Goal: Transaction & Acquisition: Purchase product/service

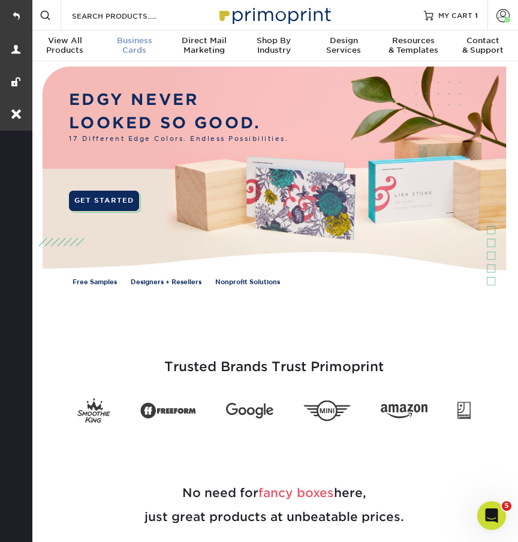
click at [134, 46] on div "Business Cards" at bounding box center [134, 45] width 70 height 19
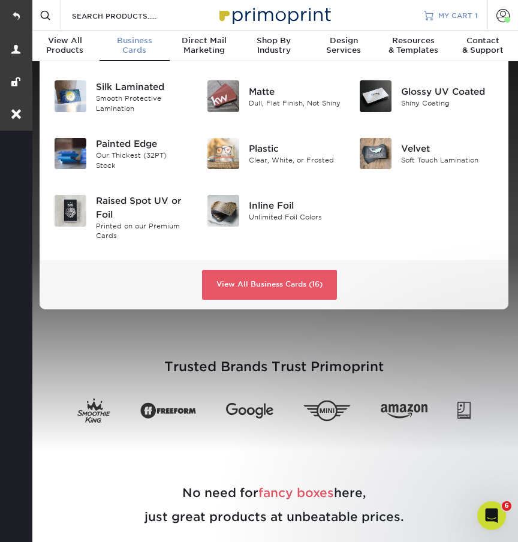
click at [458, 14] on span "MY CART" at bounding box center [455, 15] width 34 height 10
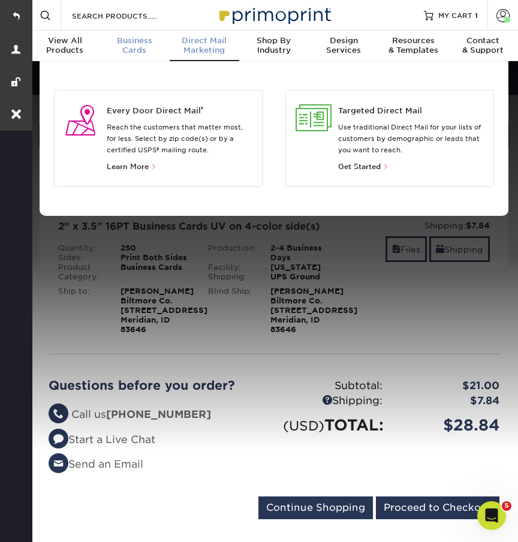
click at [141, 46] on div "Business Cards" at bounding box center [134, 45] width 70 height 19
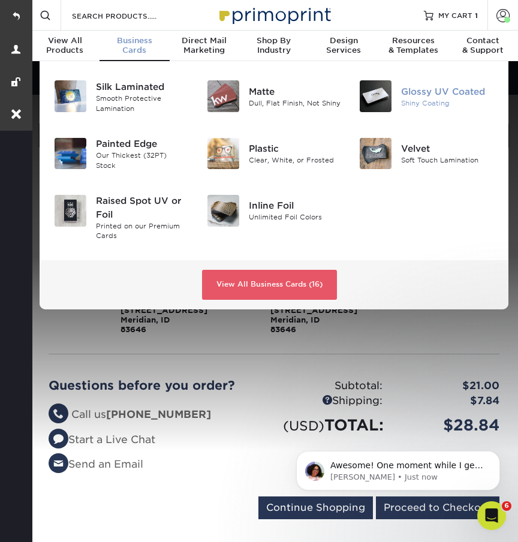
click at [425, 94] on div "Glossy UV Coated" at bounding box center [447, 91] width 93 height 13
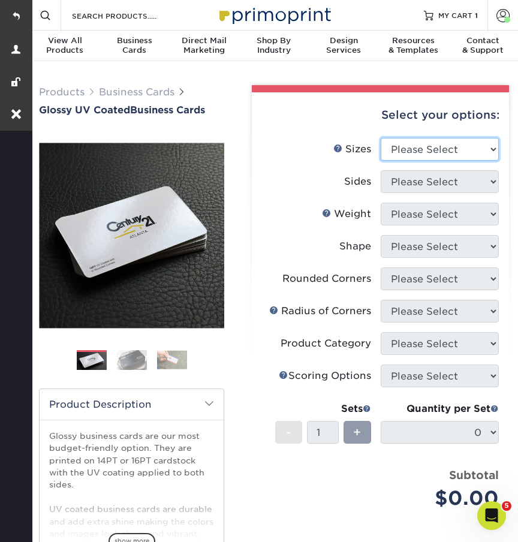
select select "2.00x3.50"
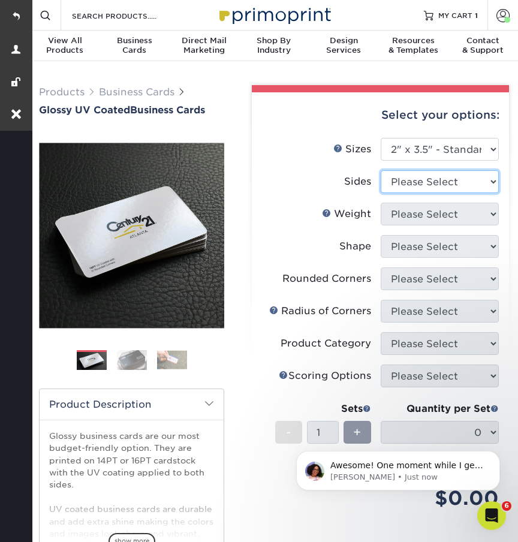
select select "13abbda7-1d64-4f25-8bb2-c179b224825d"
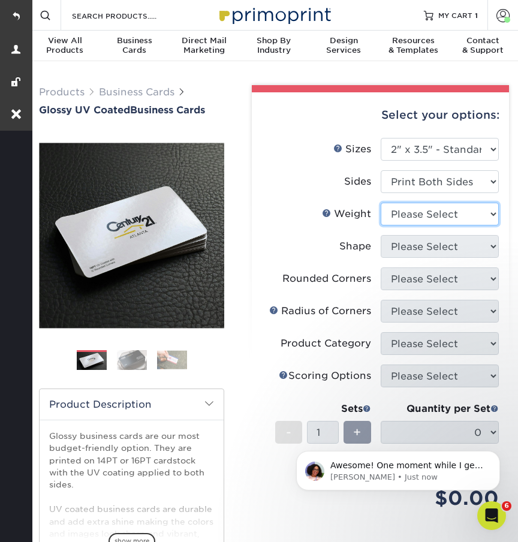
select select "16PT"
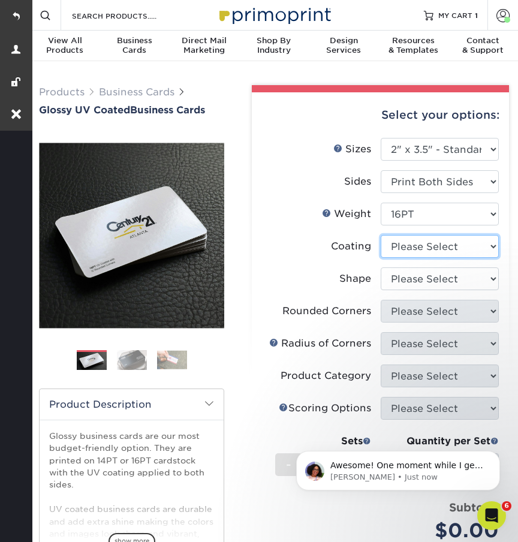
select select "1e8116af-acfc-44b1-83dc-8181aa338834"
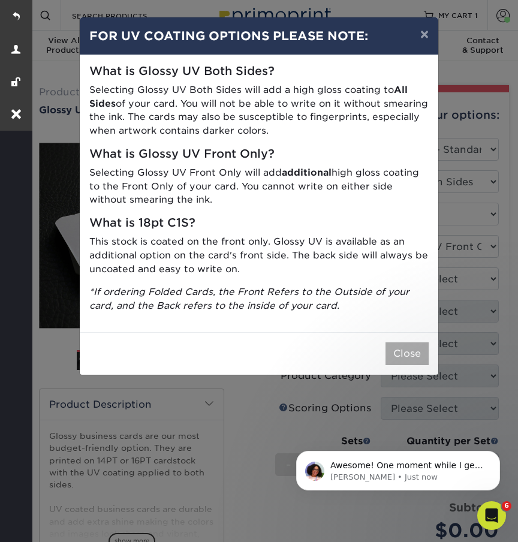
click at [406, 342] on button "Close" at bounding box center [406, 353] width 43 height 23
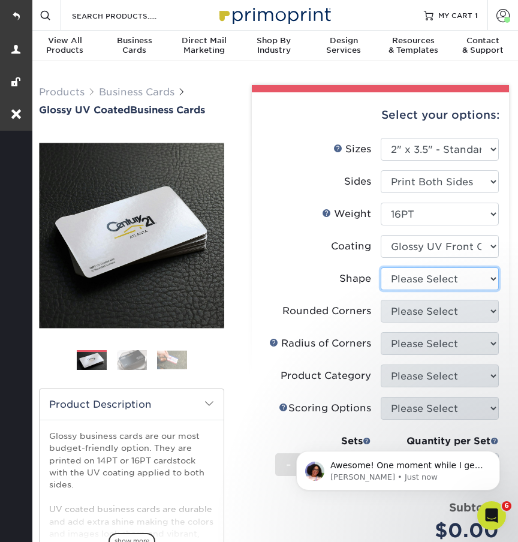
select select "standard"
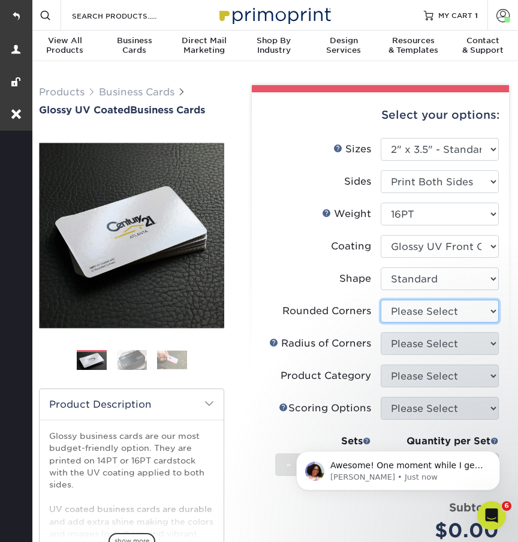
select select "0"
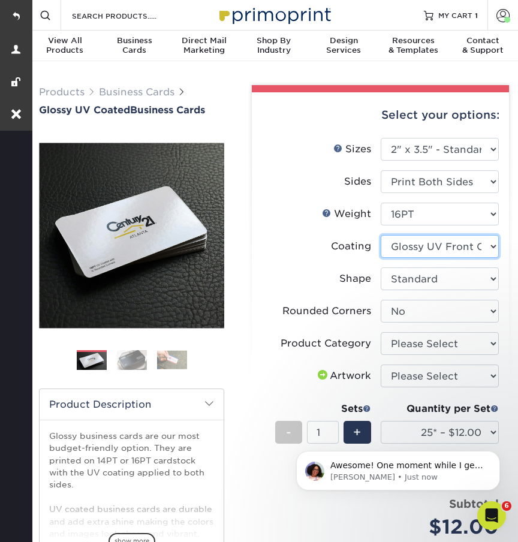
select select "ae367451-b2b8-45df-a344-0f05b6a12993"
select select "-1"
select select
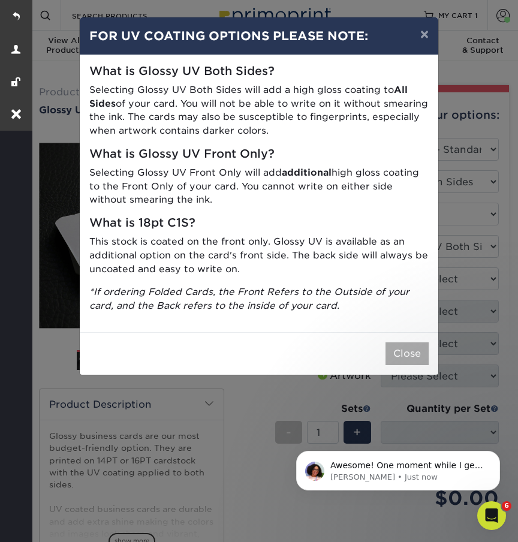
click at [408, 343] on button "Close" at bounding box center [406, 353] width 43 height 23
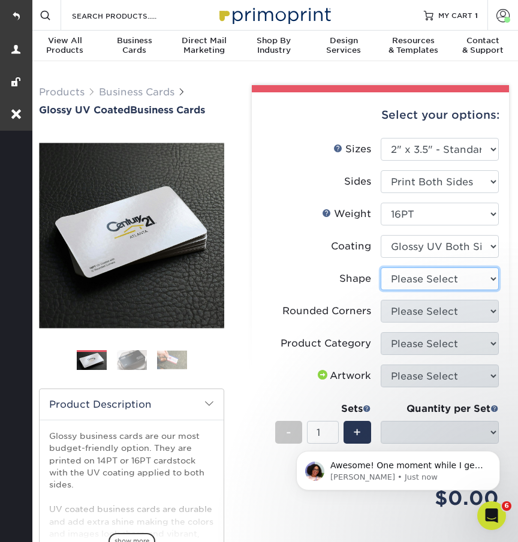
select select "standard"
select select
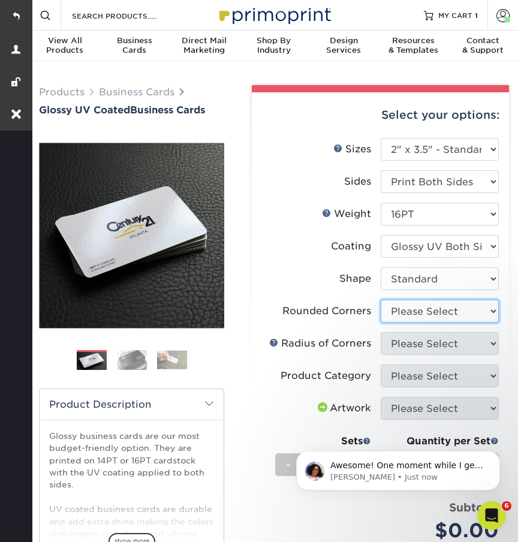
select select "0"
select select "-1"
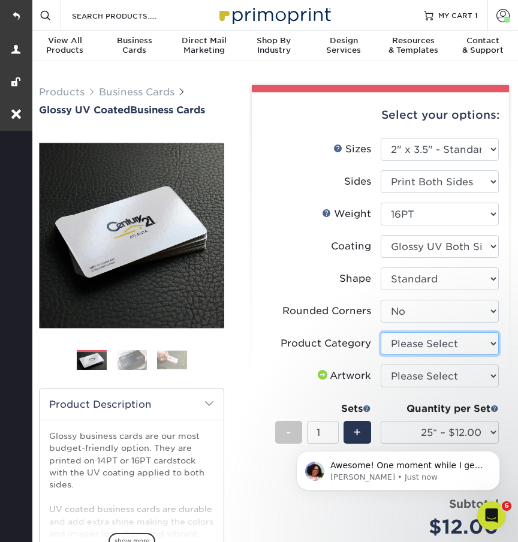
select select "3b5148f1-0588-4f88-a218-97bcfdce65c1"
select select "upload"
click at [408, 430] on body "Awesome! One moment while I get this added for you. Avery • Just now" at bounding box center [398, 467] width 230 height 74
click at [406, 430] on body "Awesome! One moment while I get this added for you. Avery • 1m ago" at bounding box center [398, 467] width 230 height 74
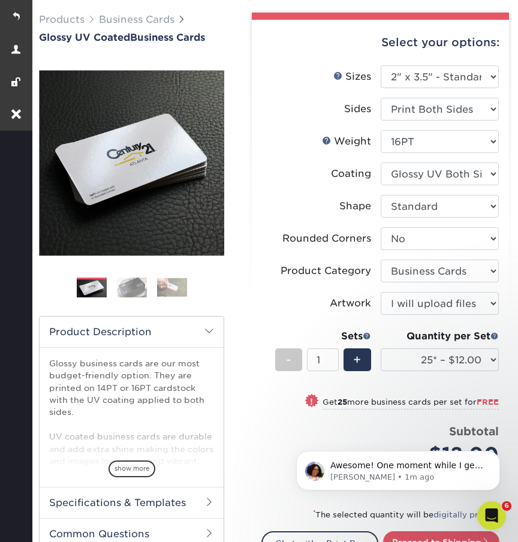
scroll to position [75, 0]
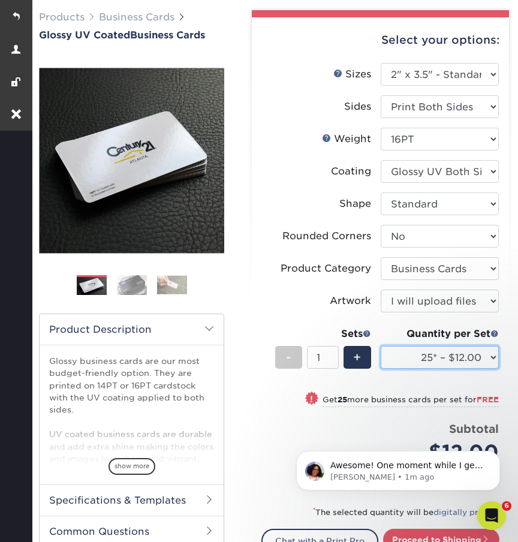
select select "250* – $21.00"
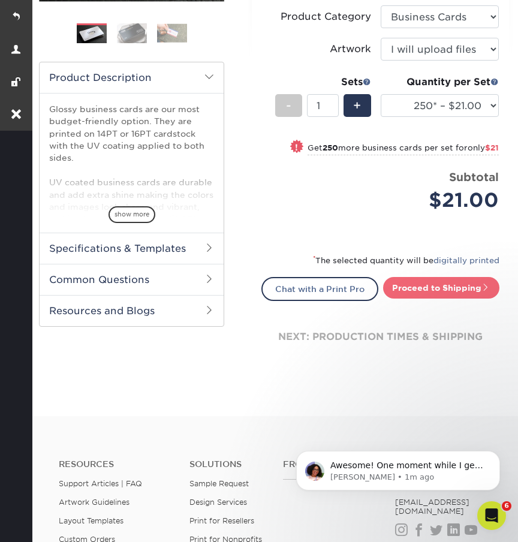
click at [432, 292] on link "Proceed to Shipping" at bounding box center [441, 288] width 116 height 22
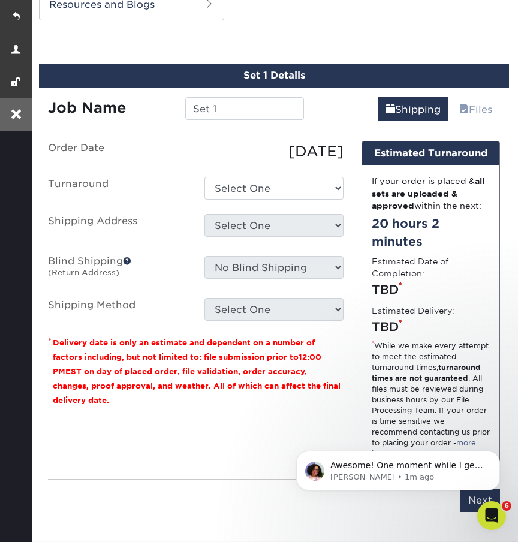
scroll to position [635, 0]
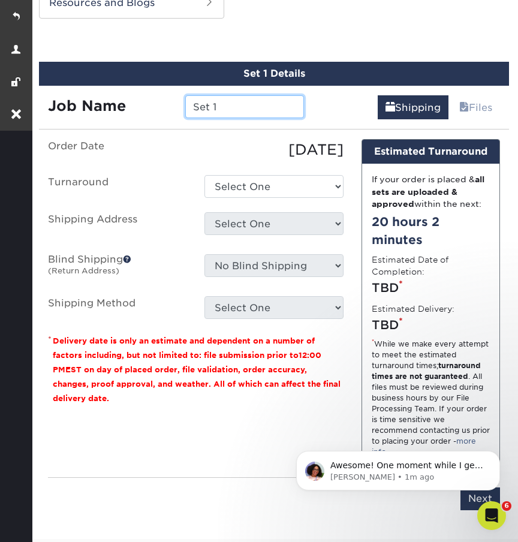
drag, startPoint x: 226, startPoint y: 106, endPoint x: 173, endPoint y: 106, distance: 53.3
click at [173, 106] on div "Job Name Set 1" at bounding box center [176, 106] width 274 height 23
paste input "Chris Hayes"
type input "Chris Hayes - Typesetting"
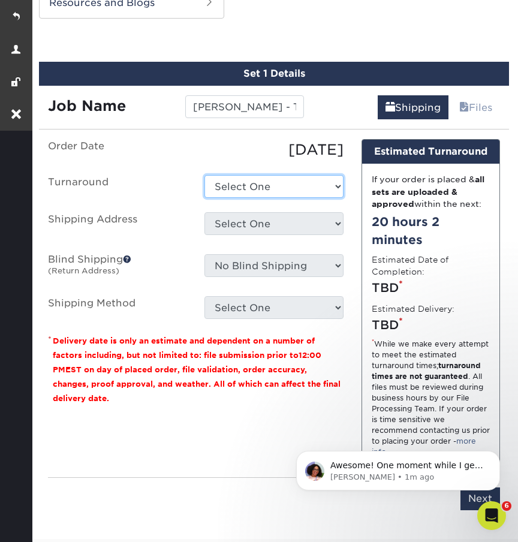
select select "274e0e85-5bbe-4acd-ae79-b59ebbc106a6"
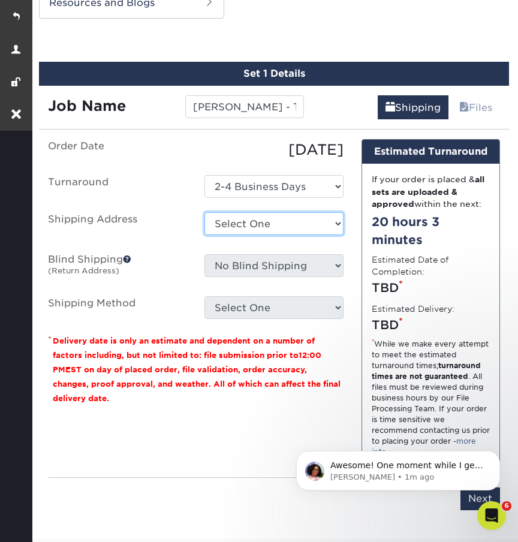
select select "177380"
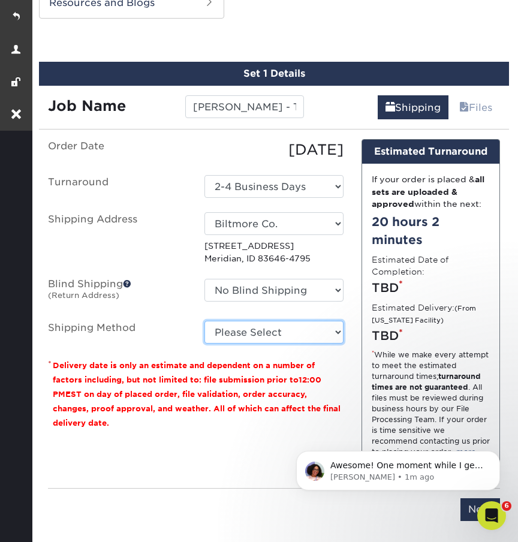
select select "03"
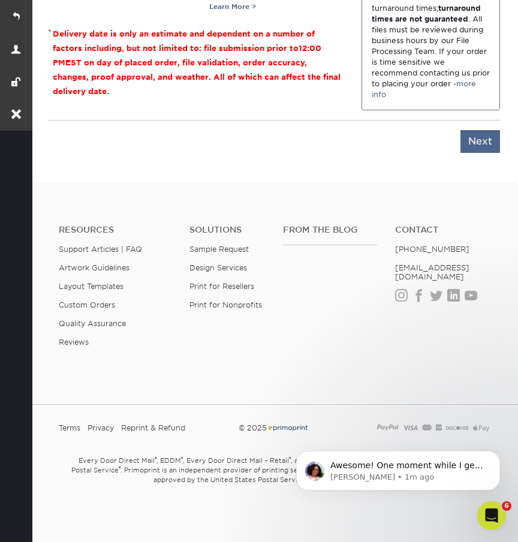
click at [482, 143] on input "Next" at bounding box center [480, 141] width 40 height 23
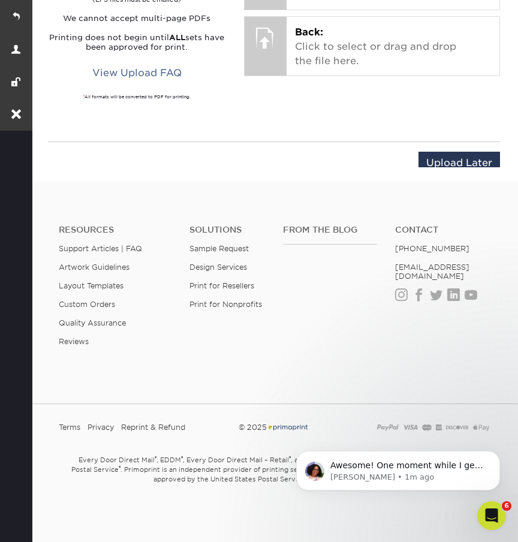
scroll to position [910, 0]
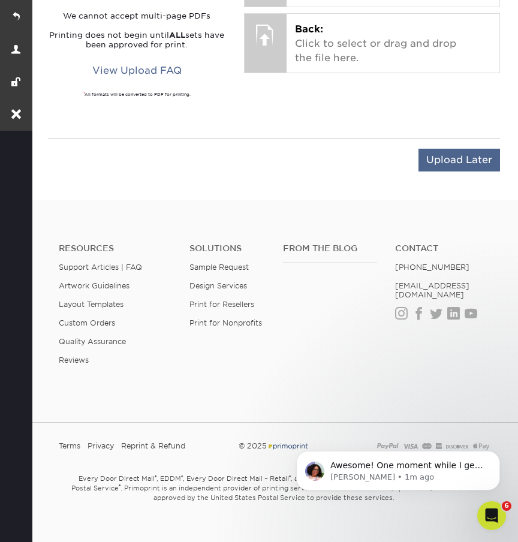
click at [446, 149] on input "Upload Later" at bounding box center [459, 160] width 82 height 23
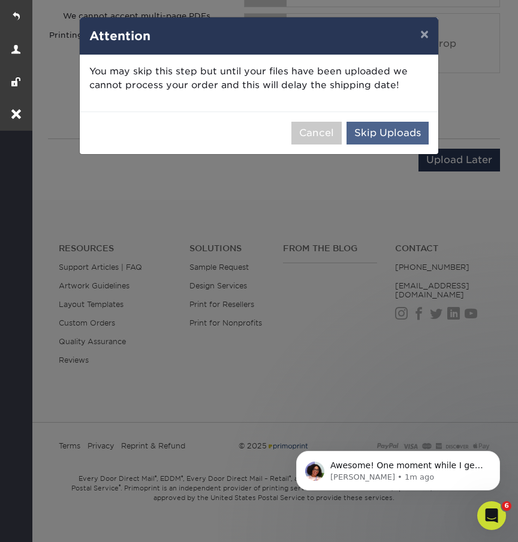
click at [390, 135] on button "Skip Uploads" at bounding box center [387, 133] width 82 height 23
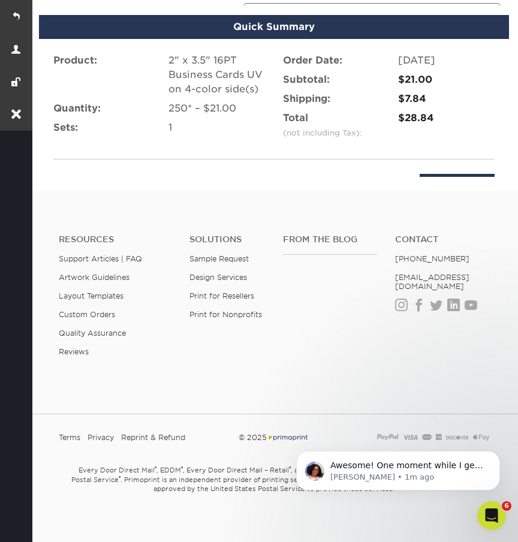
scroll to position [800, 0]
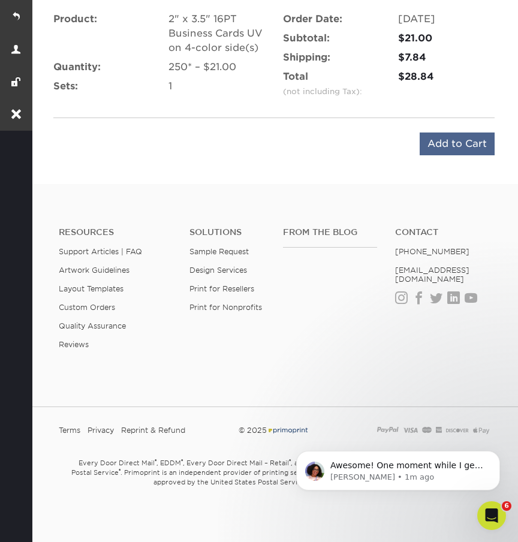
click at [456, 141] on input "Add to Cart" at bounding box center [457, 143] width 75 height 23
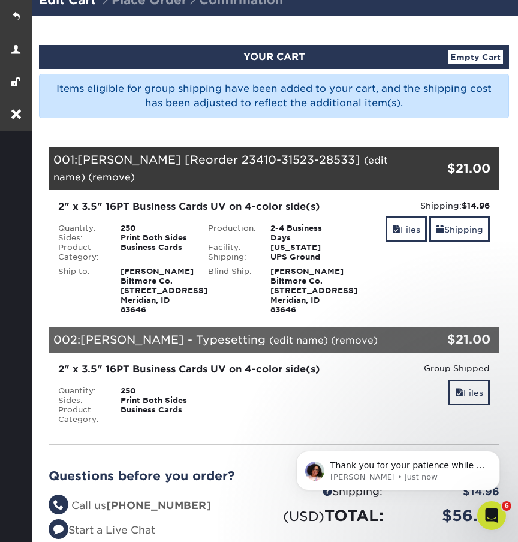
scroll to position [82, 0]
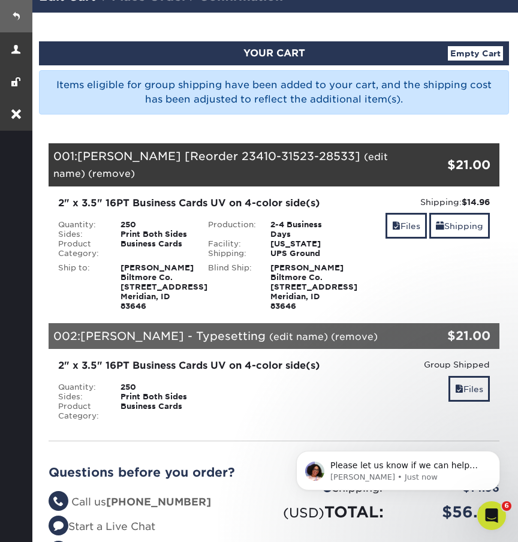
click at [17, 17] on link at bounding box center [16, 16] width 32 height 32
